Goal: Go to known website: Go to known website

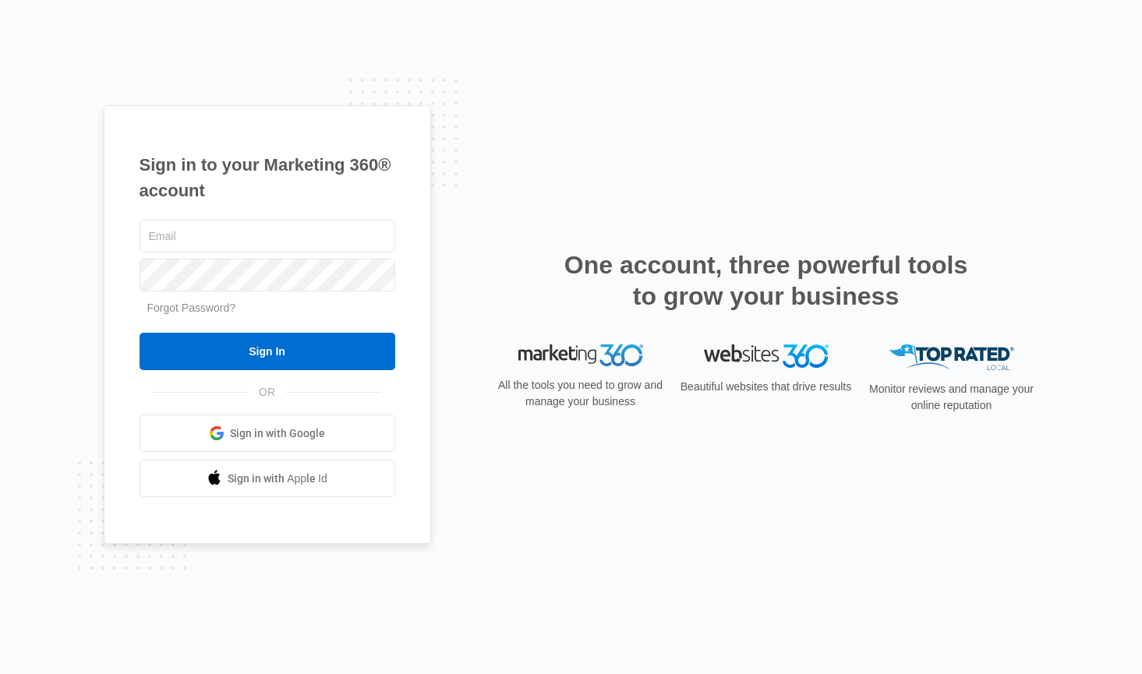
drag, startPoint x: 249, startPoint y: 435, endPoint x: 240, endPoint y: 436, distance: 9.4
click at [265, 429] on span "Sign in with Google" at bounding box center [277, 434] width 95 height 16
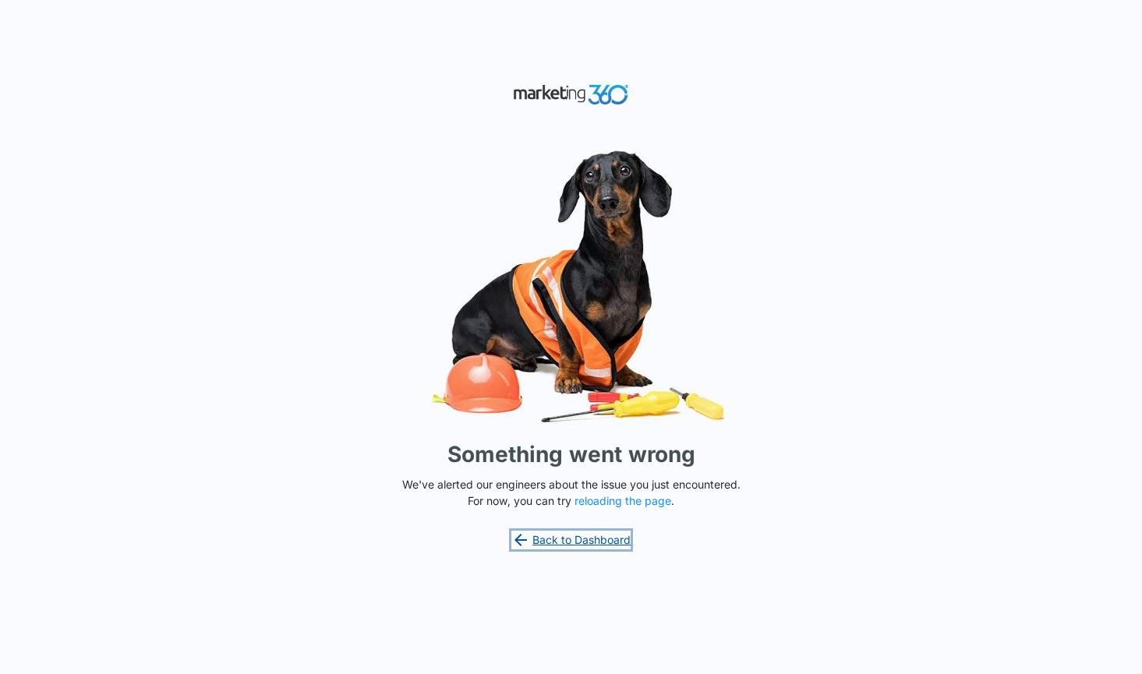
click at [577, 540] on link "Back to Dashboard" at bounding box center [571, 540] width 120 height 19
click at [613, 507] on button "reloading the page" at bounding box center [623, 501] width 97 height 12
click at [607, 503] on button "reloading the page" at bounding box center [623, 501] width 97 height 12
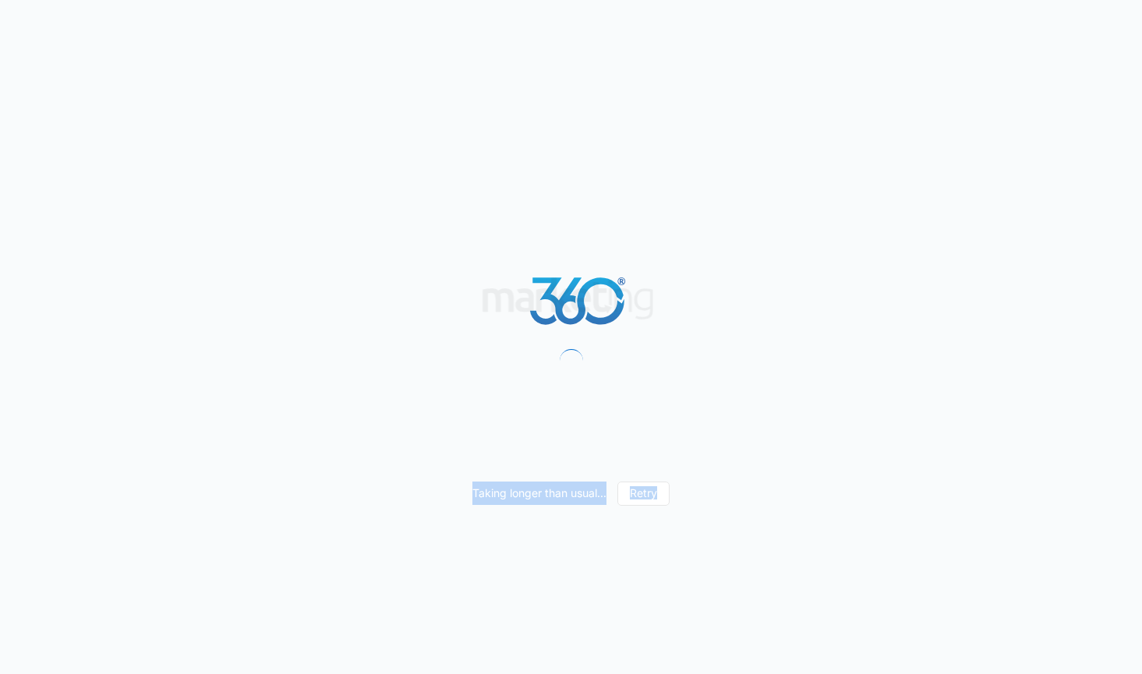
click at [607, 503] on div "Taking longer than usual... Retry" at bounding box center [570, 493] width 197 height 23
drag, startPoint x: 0, startPoint y: 0, endPoint x: 607, endPoint y: 503, distance: 788.5
click at [607, 503] on div "Taking longer than usual... Retry" at bounding box center [570, 493] width 197 height 23
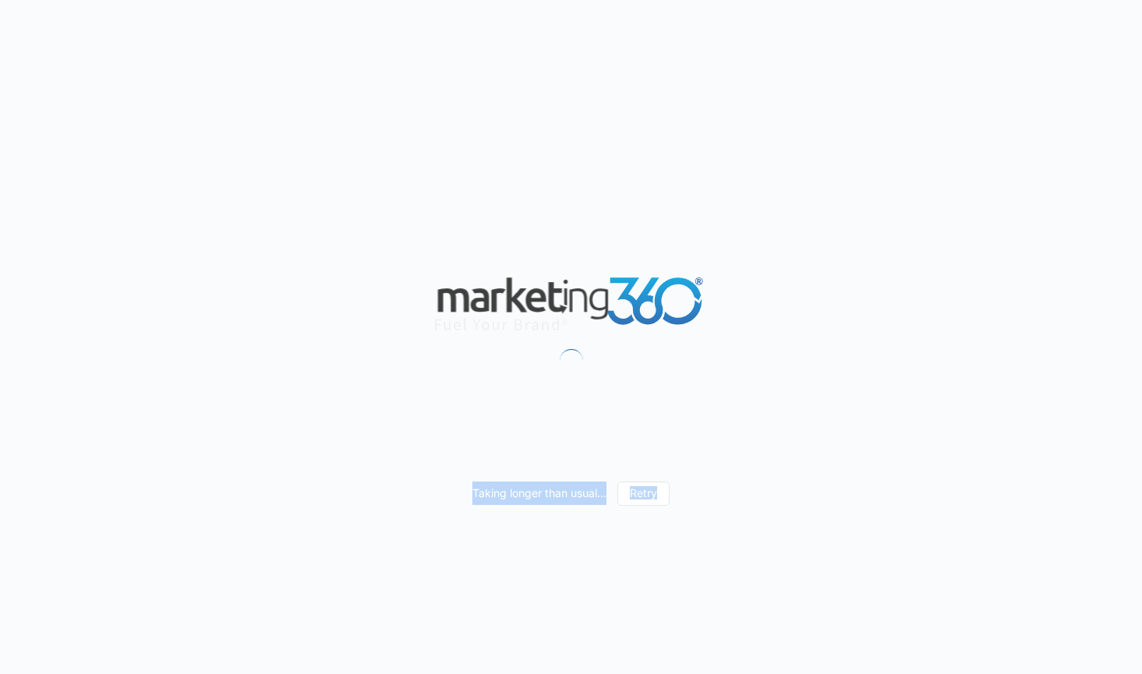
click at [607, 503] on div "Taking longer than usual... Retry" at bounding box center [570, 493] width 197 height 23
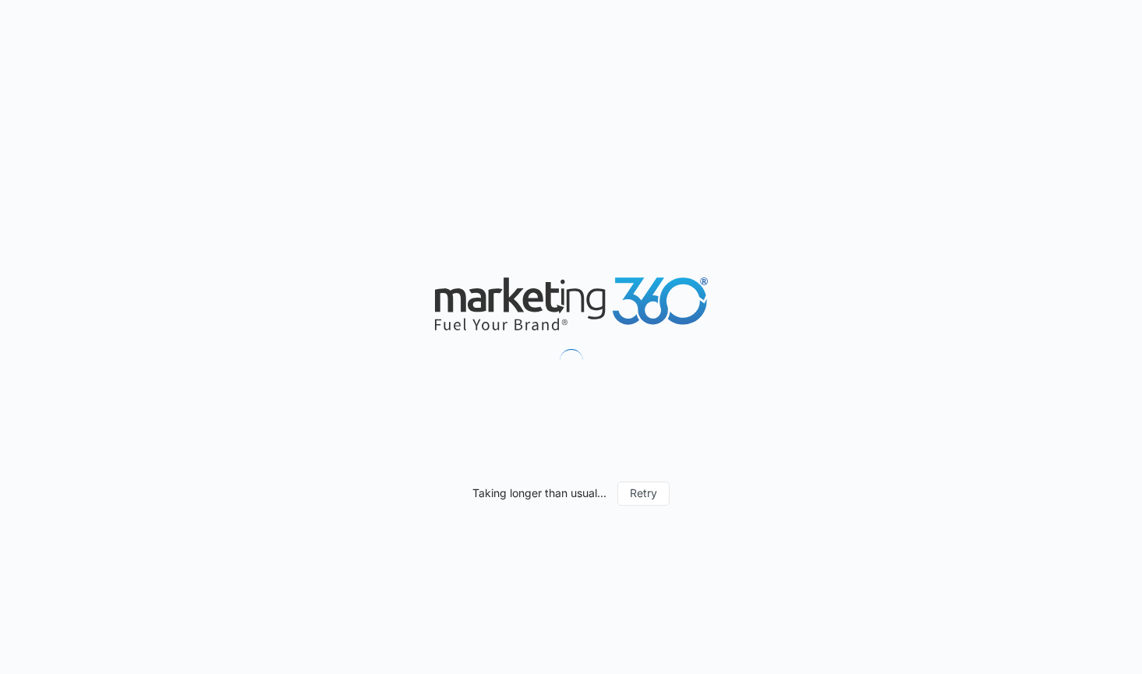
click at [607, 503] on div "Taking longer than usual... Retry" at bounding box center [570, 493] width 197 height 23
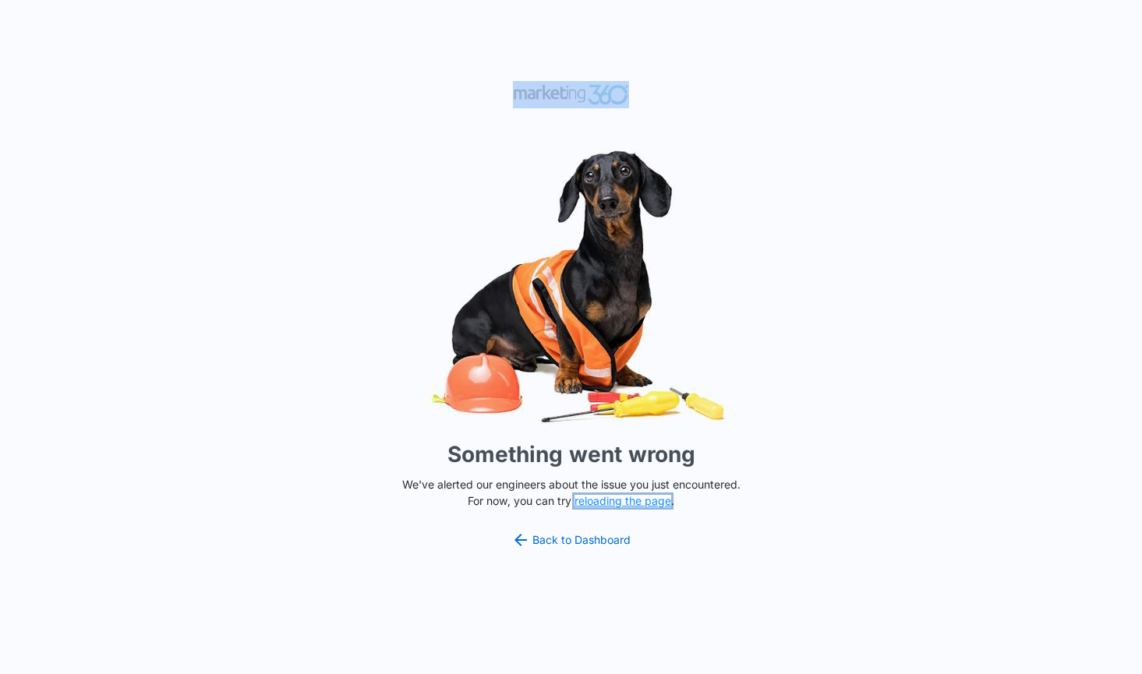
click at [607, 503] on button "reloading the page" at bounding box center [623, 501] width 97 height 12
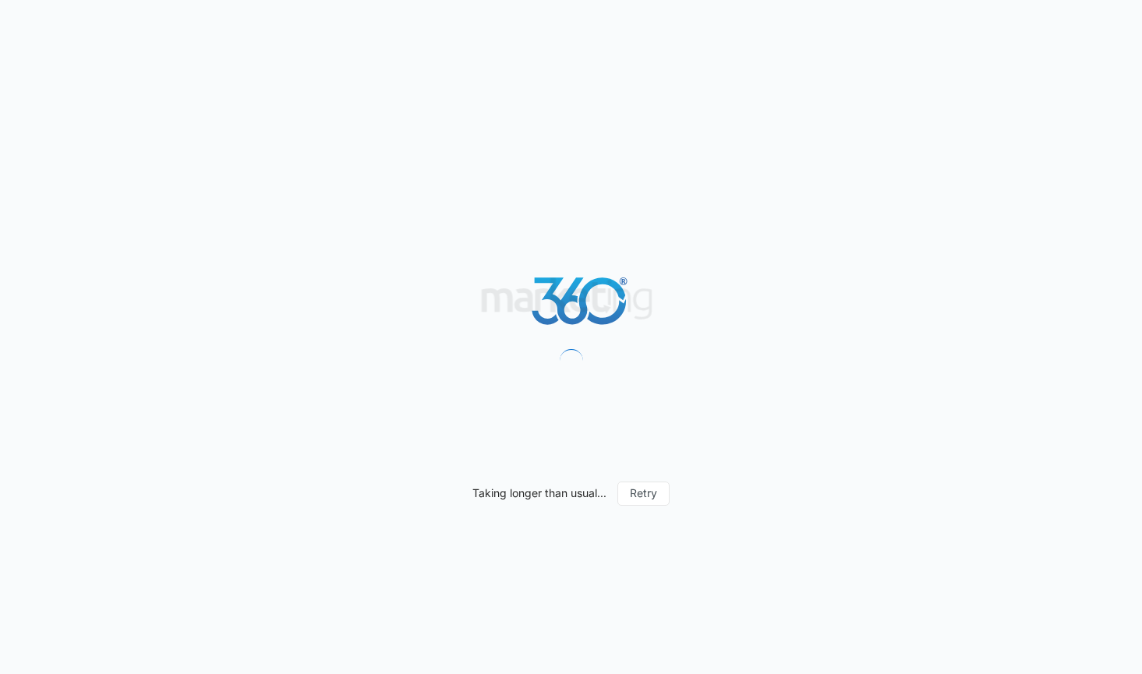
click at [575, 539] on div "Taking longer than usual... Retry" at bounding box center [571, 337] width 1142 height 674
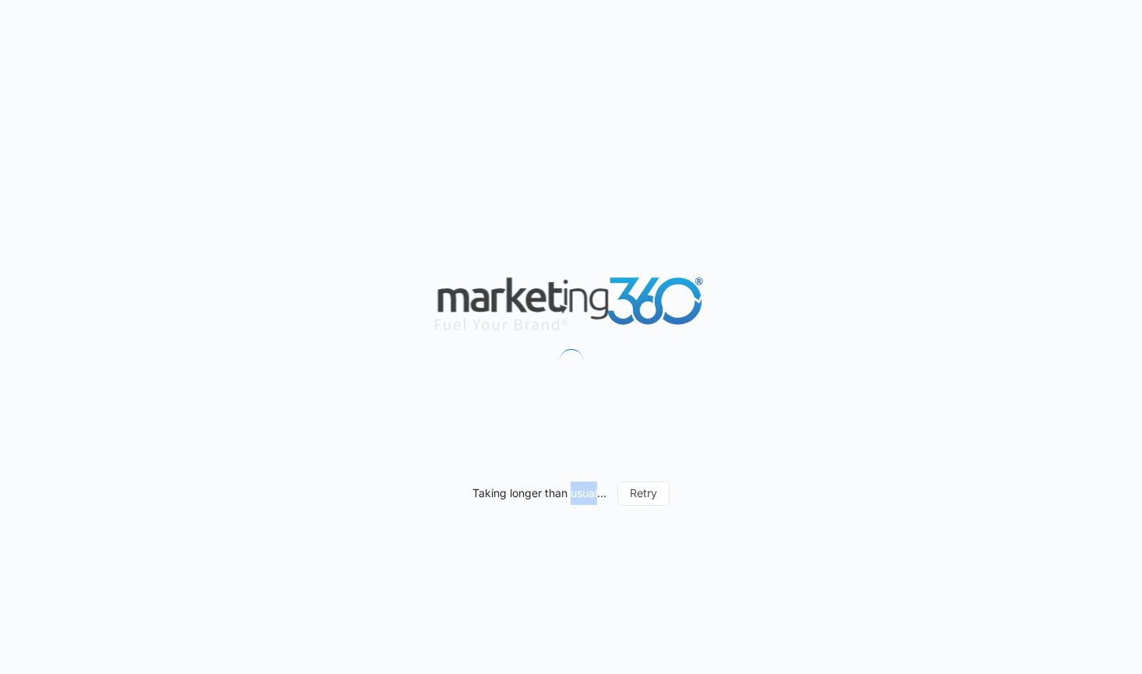
click at [575, 539] on div "Taking longer than usual... Retry" at bounding box center [571, 337] width 1142 height 674
drag, startPoint x: 0, startPoint y: 0, endPoint x: 575, endPoint y: 539, distance: 787.6
click at [575, 539] on div "Taking longer than usual... Retry" at bounding box center [571, 337] width 1142 height 674
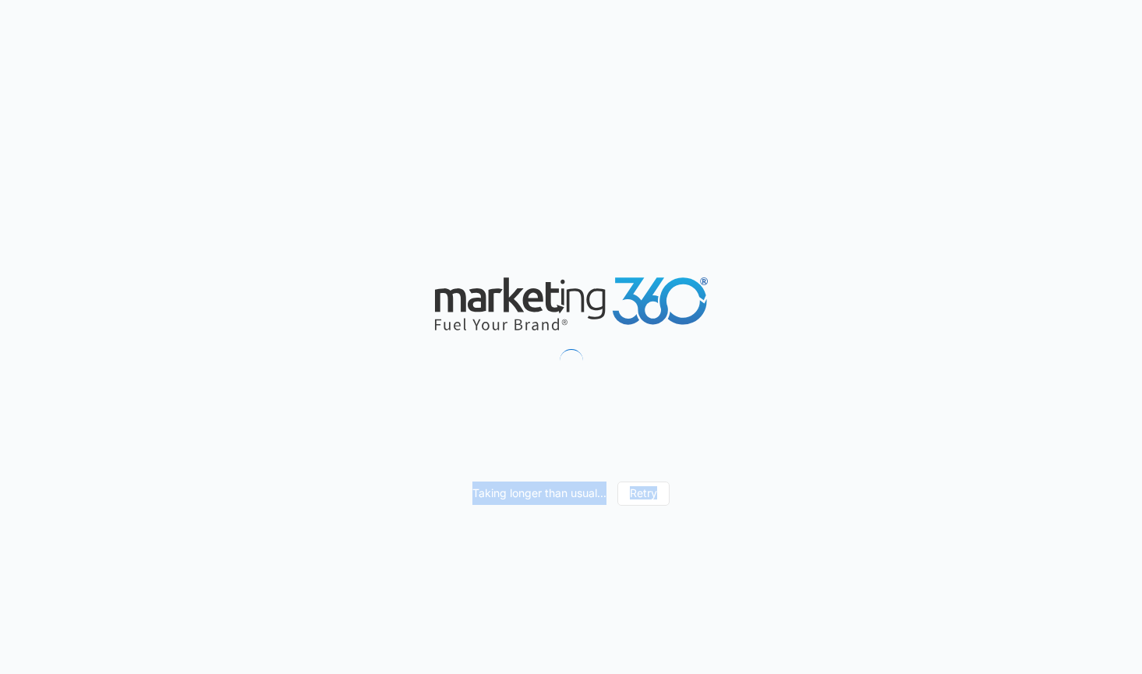
click at [575, 539] on div "Taking longer than usual... Retry" at bounding box center [571, 337] width 1142 height 674
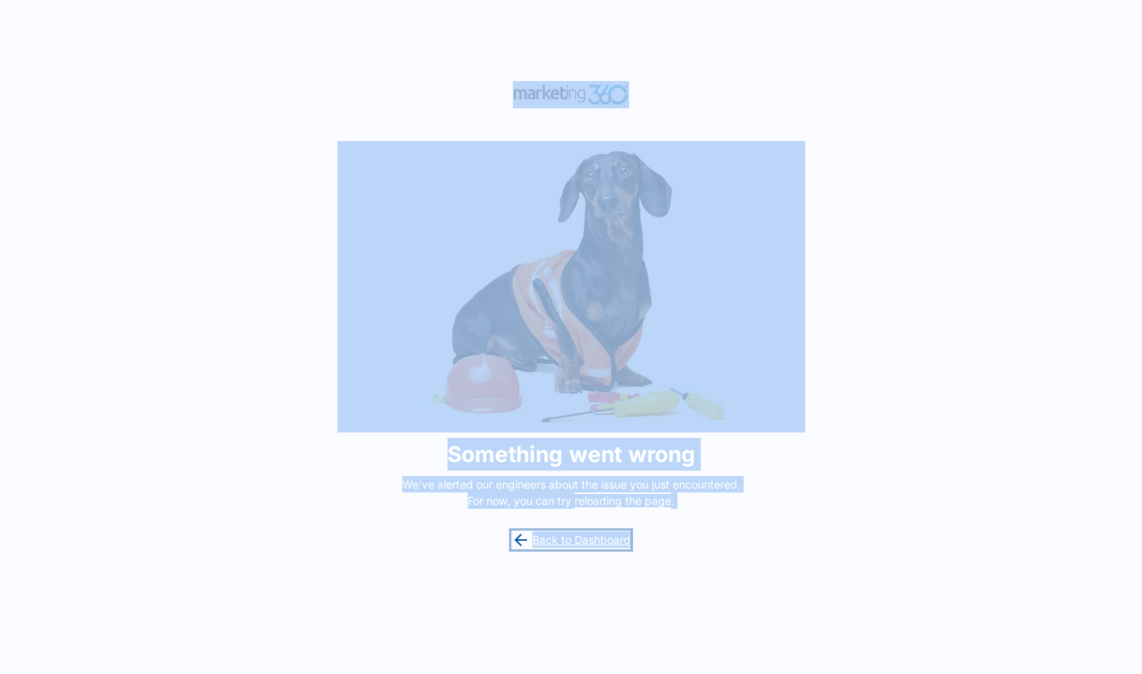
click at [575, 539] on link "Back to Dashboard" at bounding box center [571, 540] width 120 height 19
click at [154, 101] on div "Something went wrong We've alerted our engineers about the issue you just encou…" at bounding box center [571, 337] width 1142 height 674
